Goal: Use online tool/utility

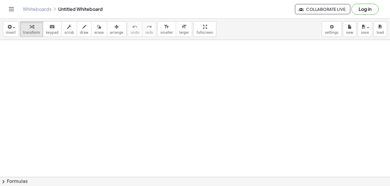
scroll to position [74, 0]
click at [30, 29] on icon "button" at bounding box center [32, 26] width 4 height 7
click at [50, 28] on icon "keyboard" at bounding box center [51, 26] width 5 height 7
click at [34, 31] on span "transform" at bounding box center [31, 33] width 17 height 4
click at [50, 29] on icon "keyboard" at bounding box center [51, 26] width 5 height 7
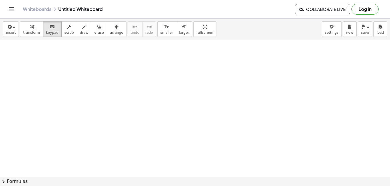
scroll to position [131, 0]
